Goal: Navigation & Orientation: Find specific page/section

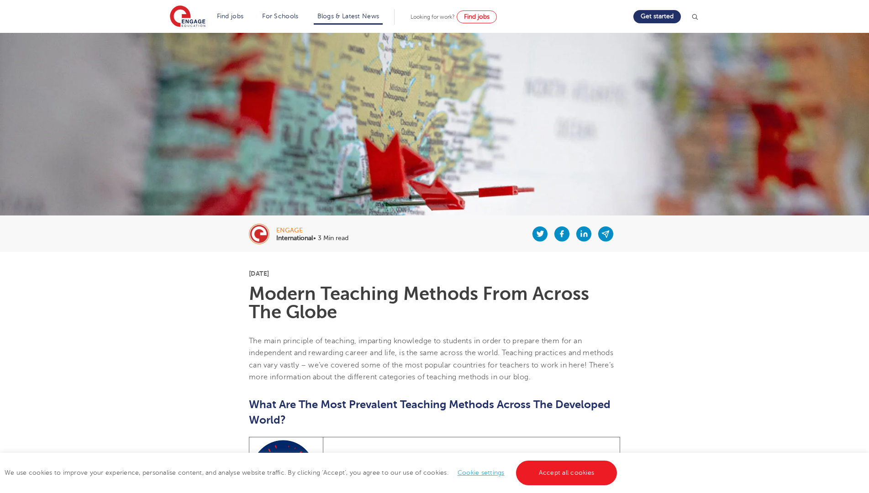
scroll to position [2087, 0]
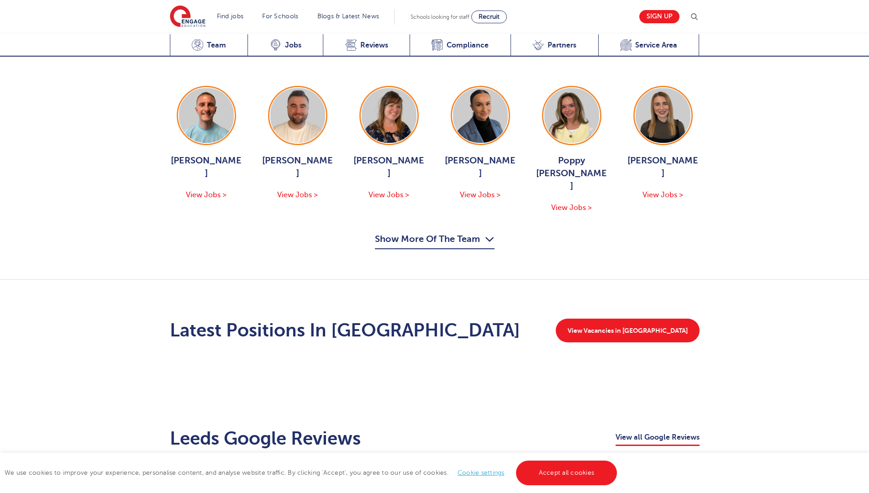
scroll to position [1087, 0]
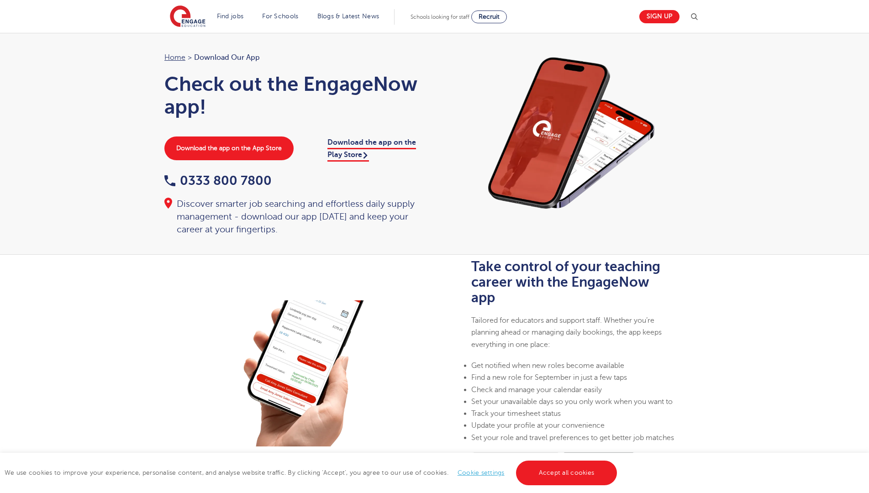
scroll to position [608, 0]
